Goal: Transaction & Acquisition: Purchase product/service

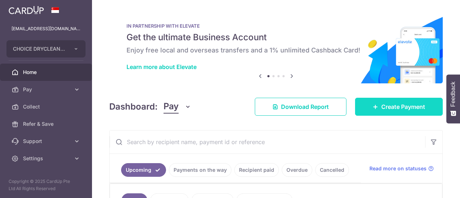
click at [404, 110] on span "Create Payment" at bounding box center [403, 106] width 44 height 9
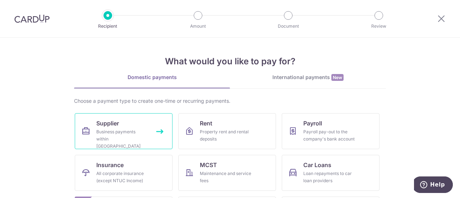
click at [118, 123] on link "Supplier Business payments within Singapore" at bounding box center [124, 131] width 98 height 36
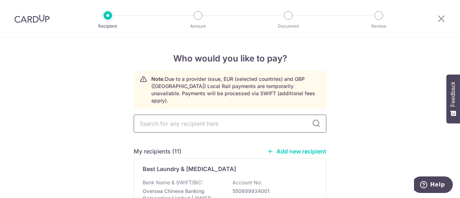
click at [177, 116] on input "text" at bounding box center [230, 124] width 193 height 18
type input "s"
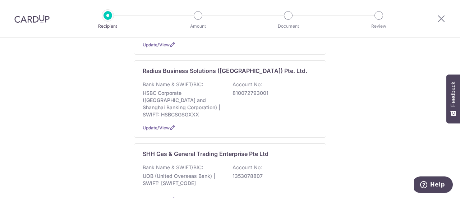
scroll to position [503, 0]
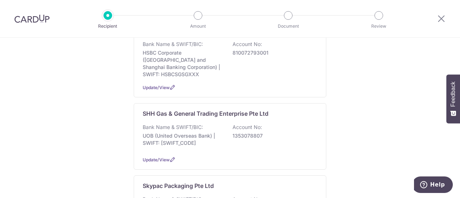
click at [183, 132] on p "UOB (United Overseas Bank) | SWIFT: UOVBSGSGXXX" at bounding box center [183, 139] width 81 height 14
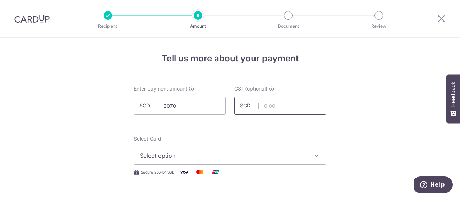
type input "2,070.00"
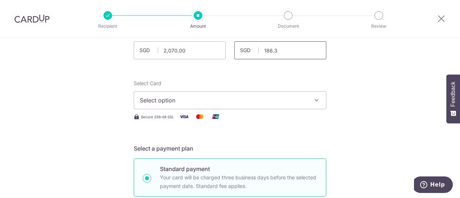
scroll to position [72, 0]
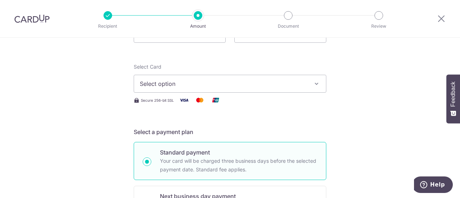
type input "186.30"
click at [191, 85] on span "Select option" at bounding box center [223, 83] width 167 height 9
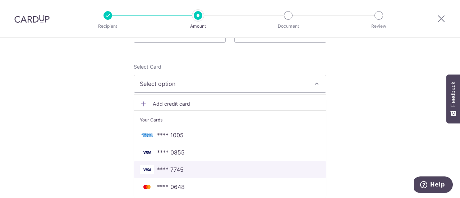
click at [179, 173] on span "**** 7745" at bounding box center [170, 169] width 27 height 9
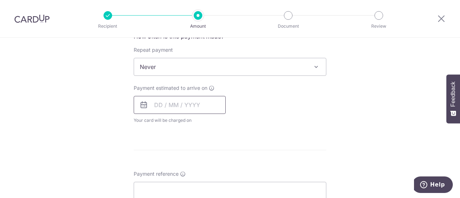
scroll to position [288, 0]
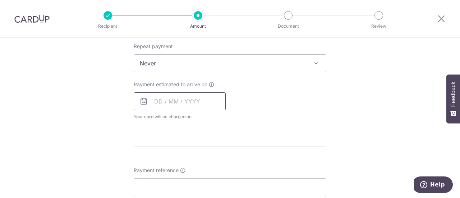
click at [159, 102] on input "text" at bounding box center [180, 101] width 92 height 18
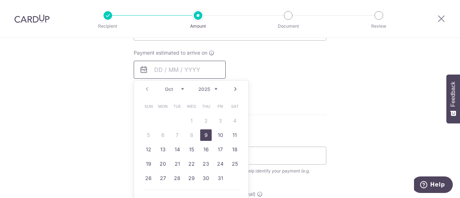
scroll to position [323, 0]
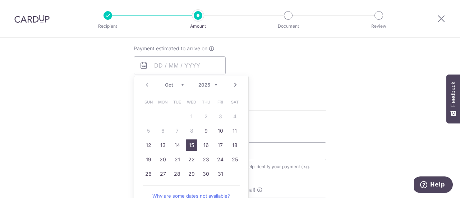
click at [192, 144] on link "15" at bounding box center [192, 145] width 12 height 12
type input "[DATE]"
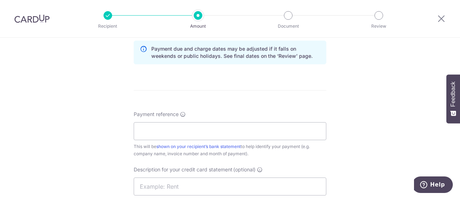
scroll to position [395, 0]
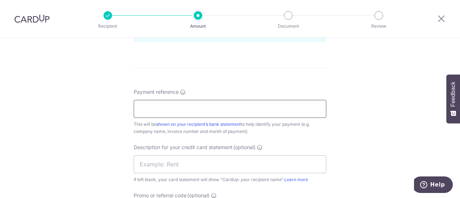
click at [228, 105] on input "Payment reference" at bounding box center [230, 109] width 193 height 18
type input "S250009 shh"
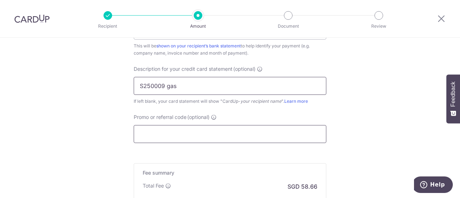
scroll to position [503, 0]
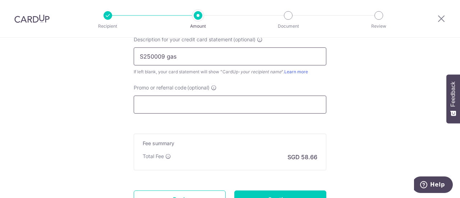
type input "S250009 gas"
click at [211, 100] on input "Promo or referral code (optional)" at bounding box center [230, 105] width 193 height 18
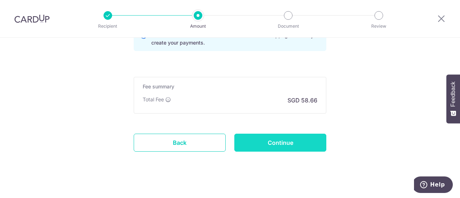
scroll to position [598, 0]
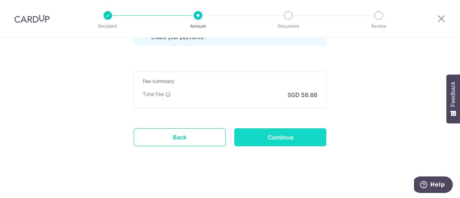
type input "boff185"
click at [260, 135] on input "Continue" at bounding box center [280, 137] width 92 height 18
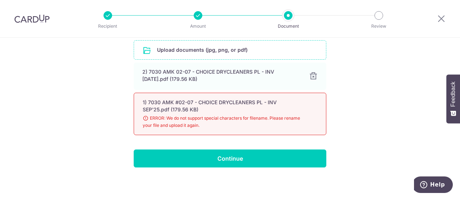
scroll to position [132, 0]
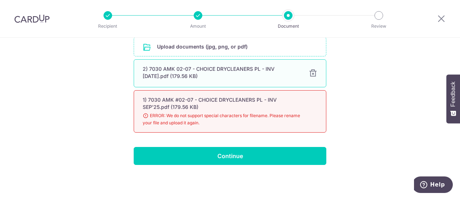
click at [313, 78] on div at bounding box center [313, 73] width 9 height 9
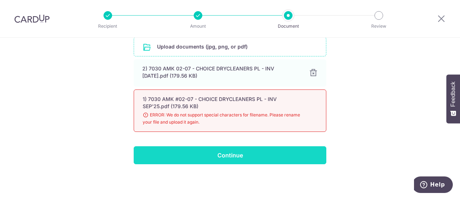
click at [232, 158] on input "Continue" at bounding box center [230, 155] width 193 height 18
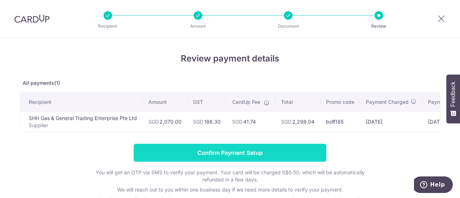
click at [268, 159] on input "Confirm Payment Setup" at bounding box center [230, 153] width 193 height 18
